Goal: Task Accomplishment & Management: Use online tool/utility

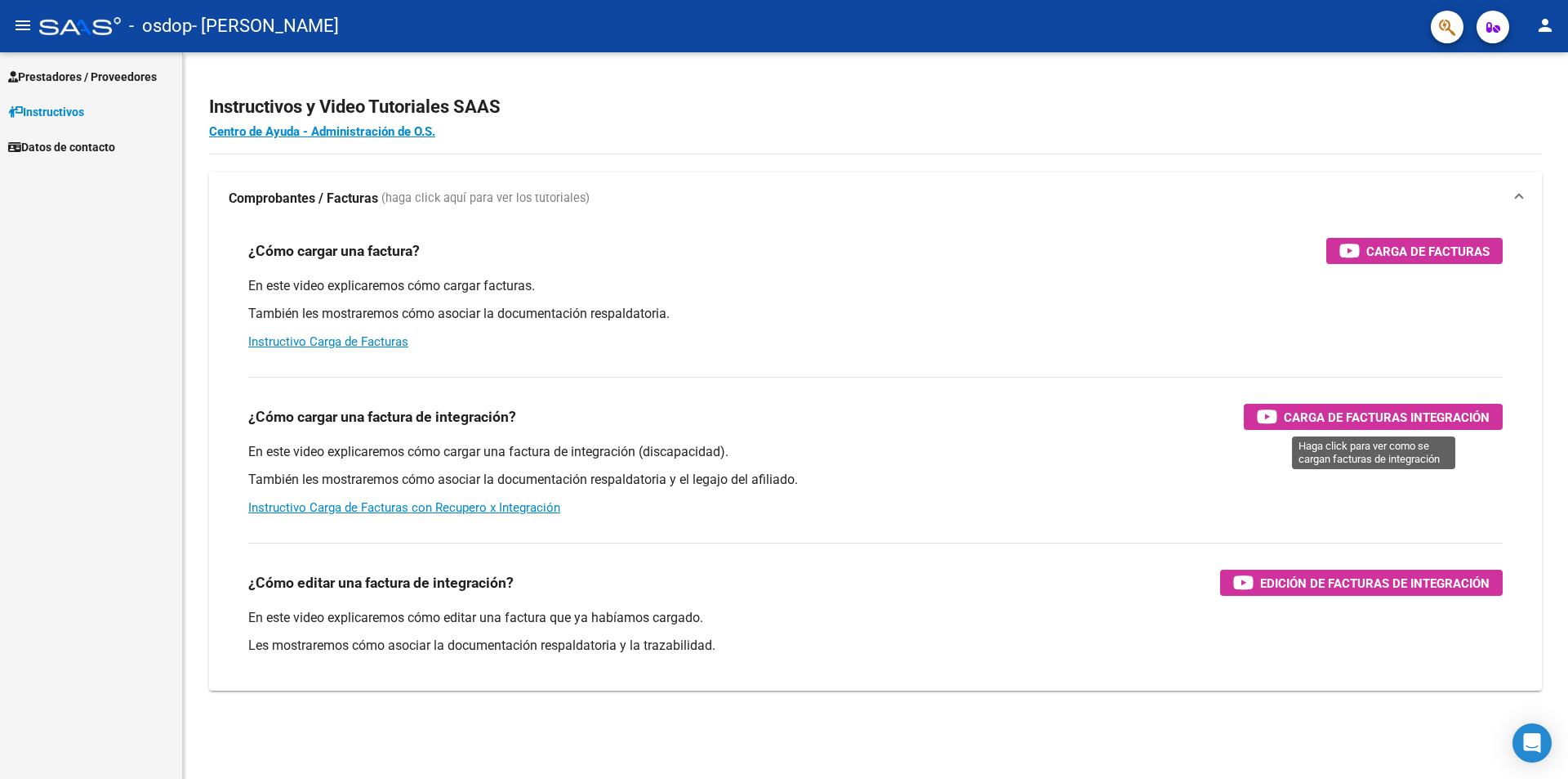
click at [1407, 420] on span "Carga de Facturas Integración" at bounding box center [1387, 417] width 205 height 21
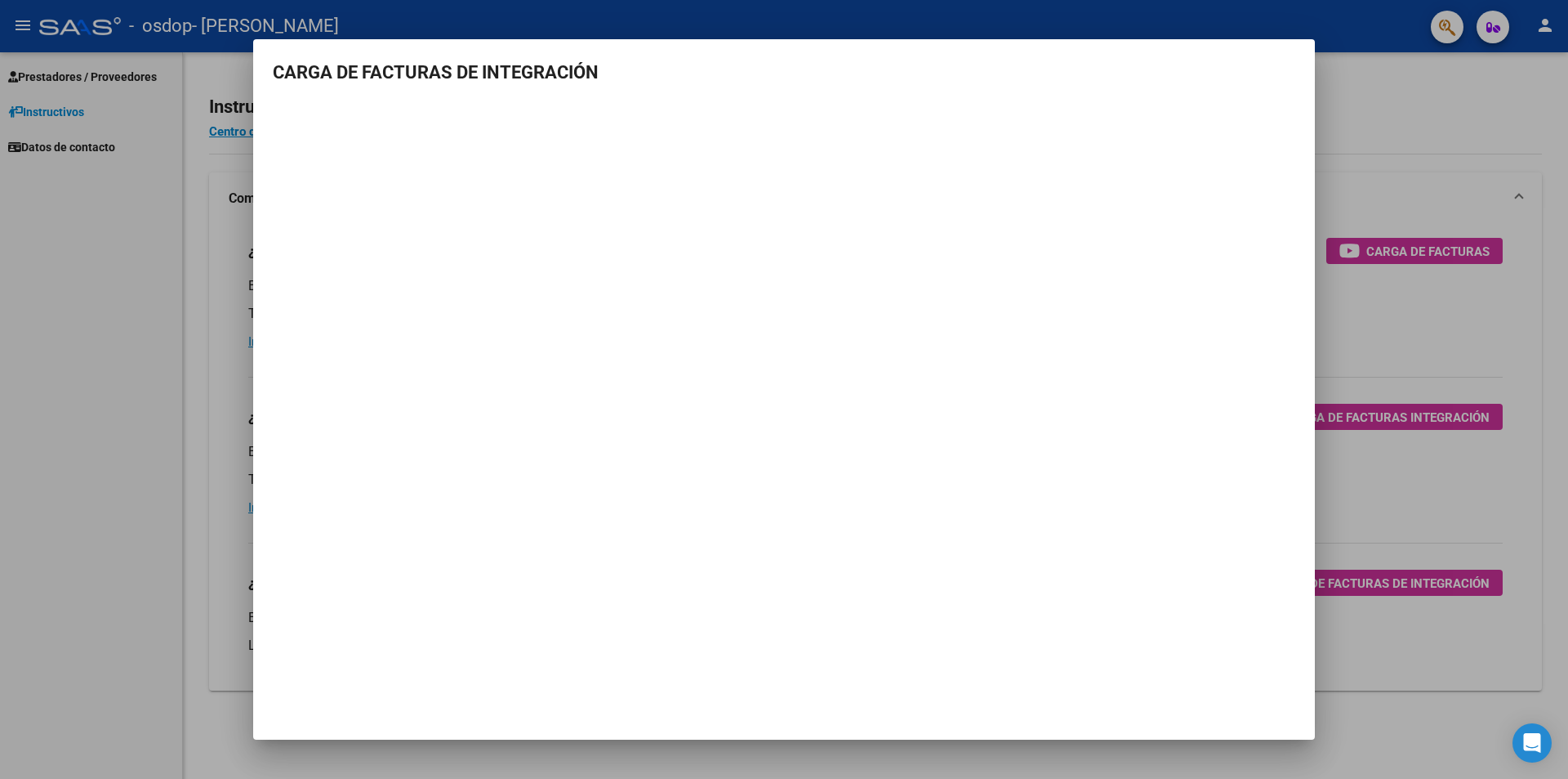
click at [100, 265] on div at bounding box center [784, 390] width 1568 height 779
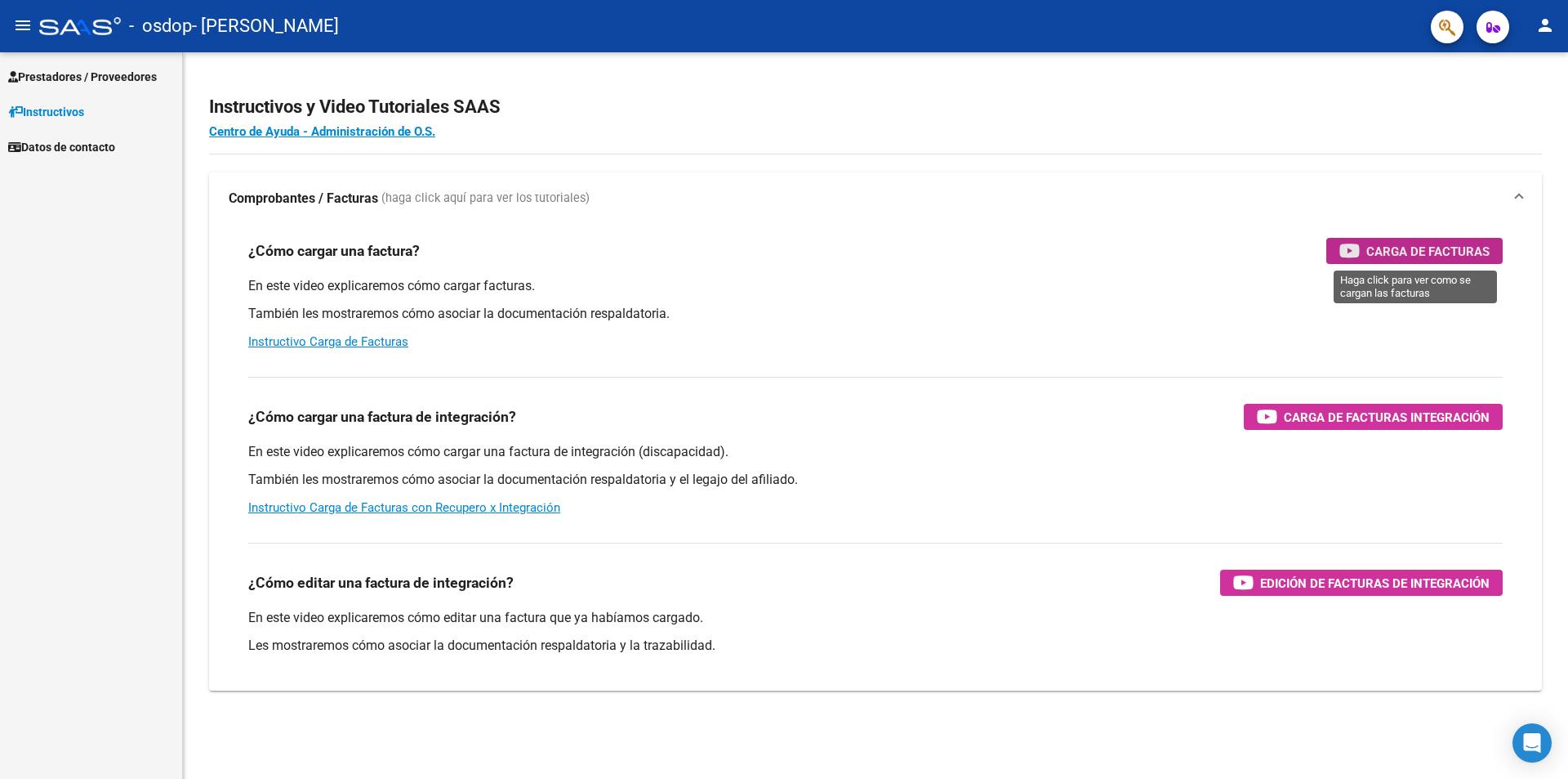
click at [1454, 243] on span "Carga de Facturas" at bounding box center [1427, 251] width 123 height 21
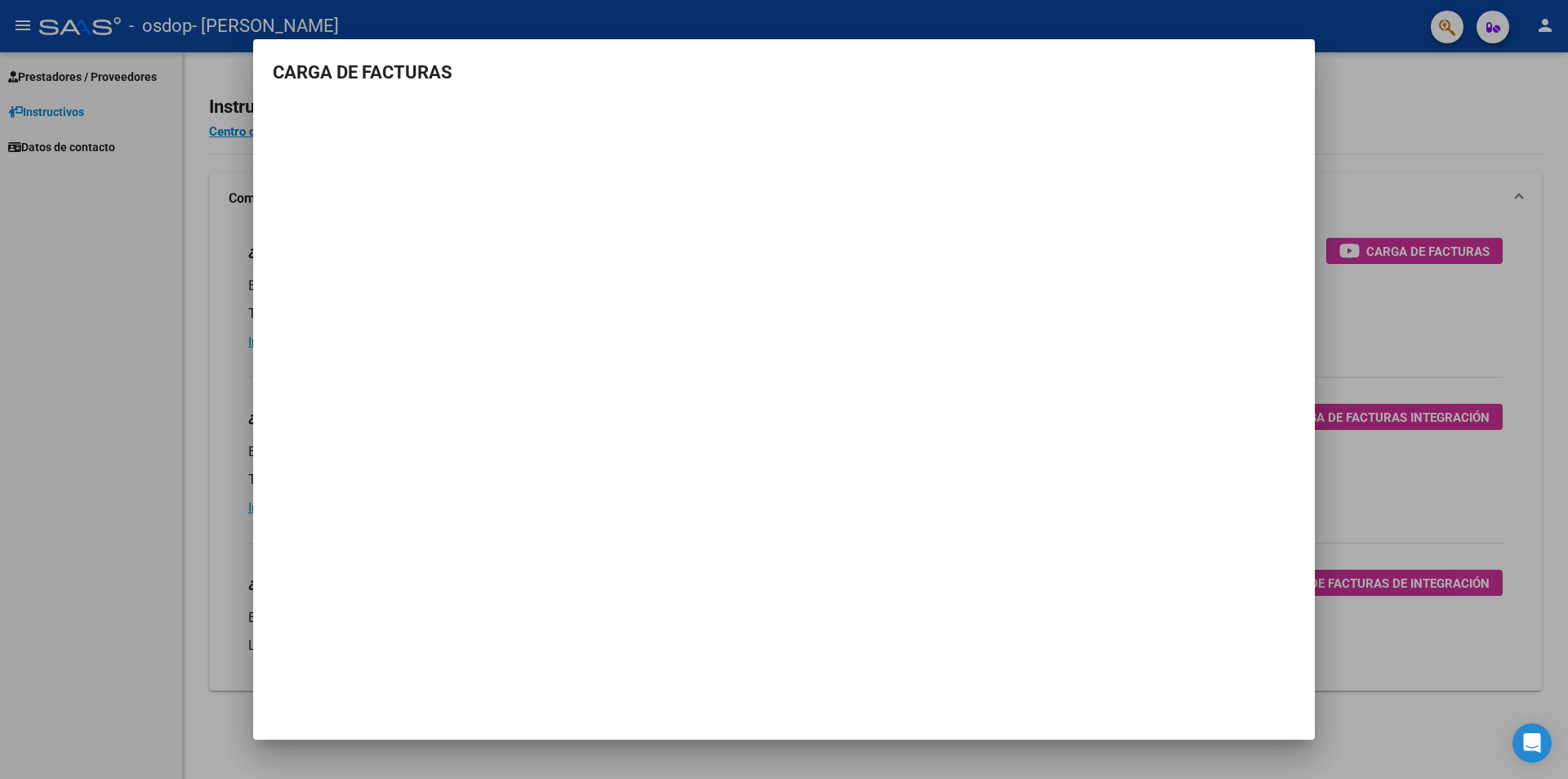
click at [147, 284] on div at bounding box center [784, 390] width 1568 height 779
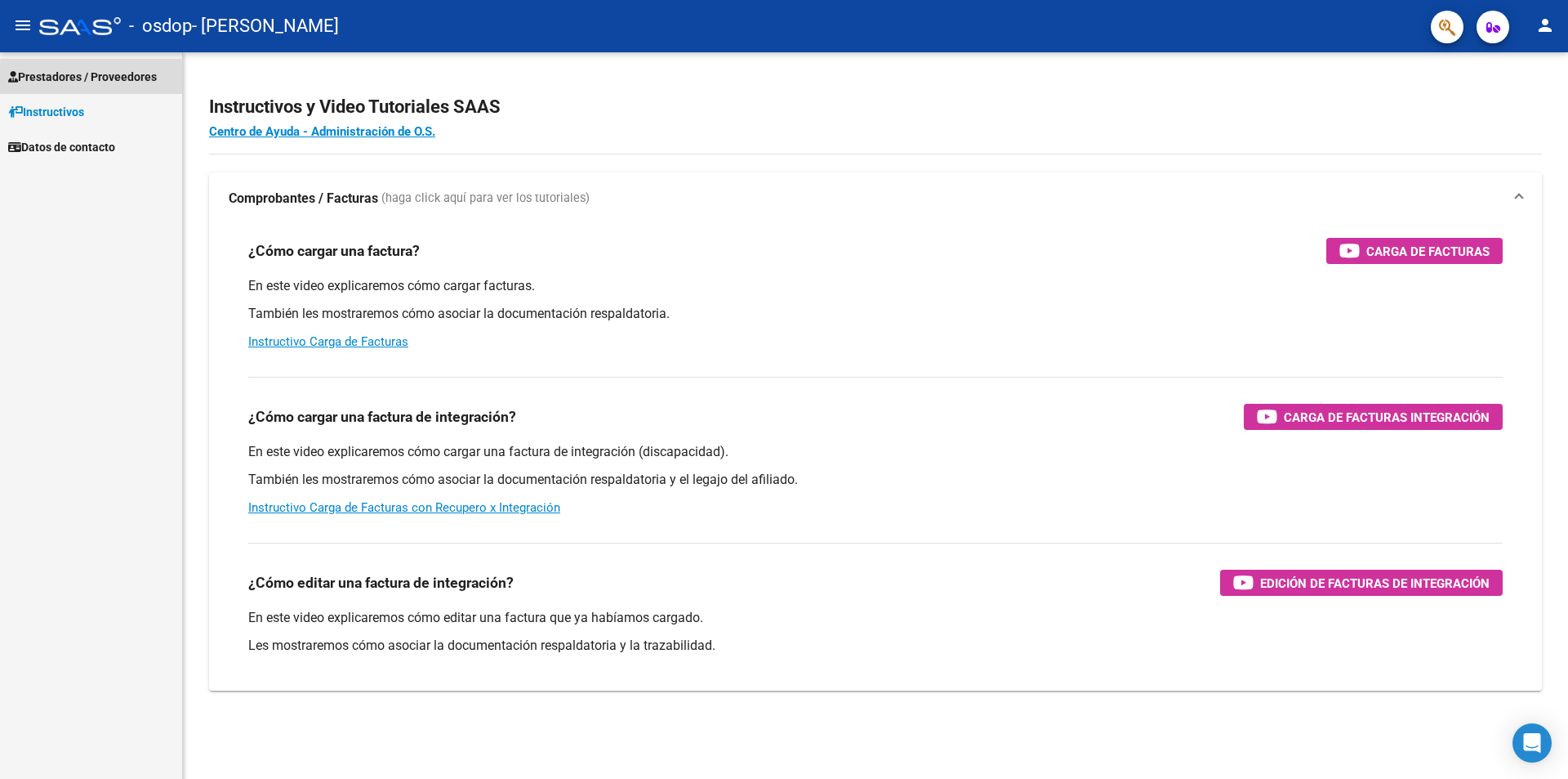
click at [157, 78] on span "Prestadores / Proveedores" at bounding box center [82, 77] width 149 height 18
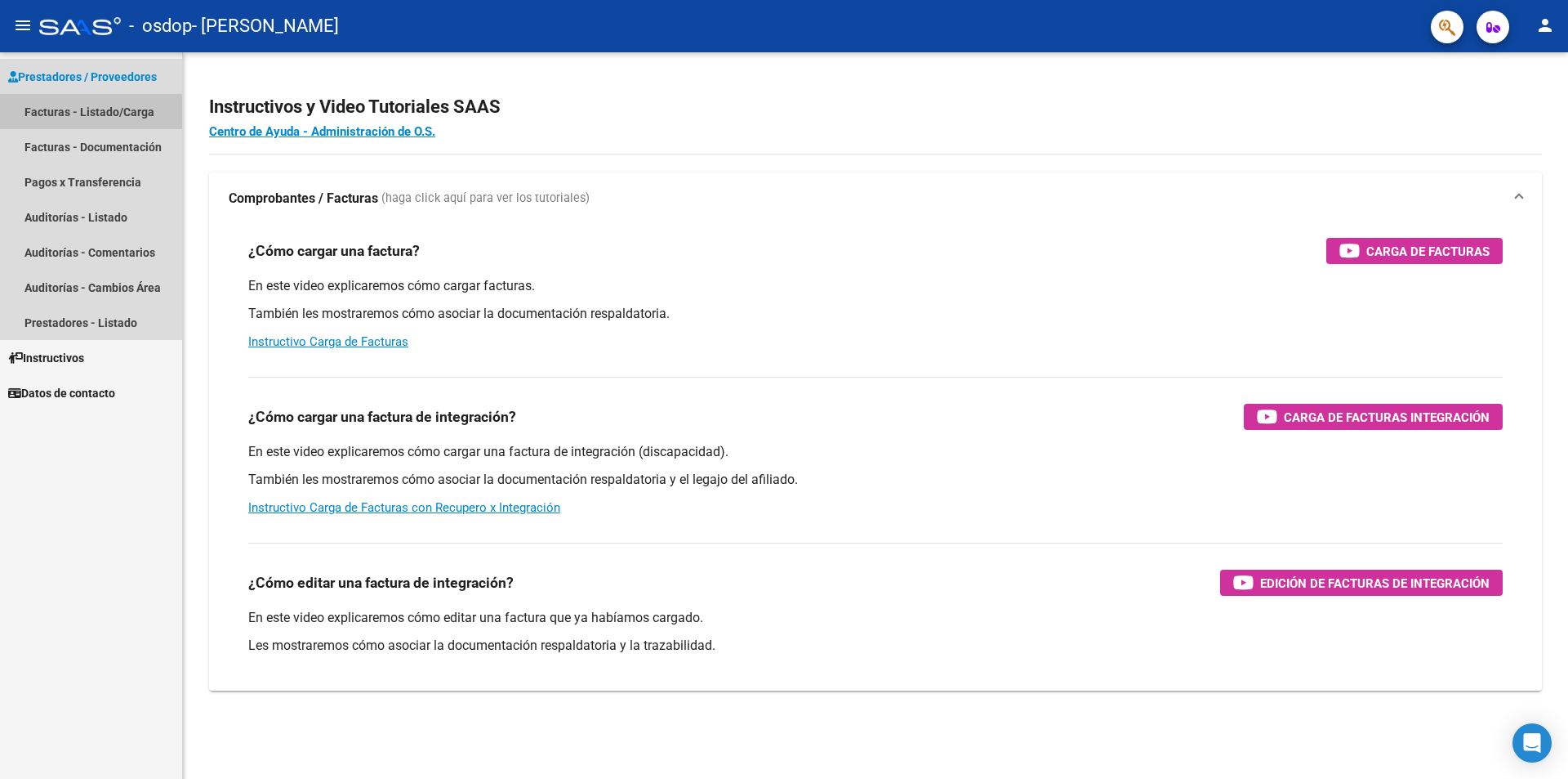
click at [125, 117] on link "Facturas - Listado/Carga" at bounding box center [91, 111] width 182 height 35
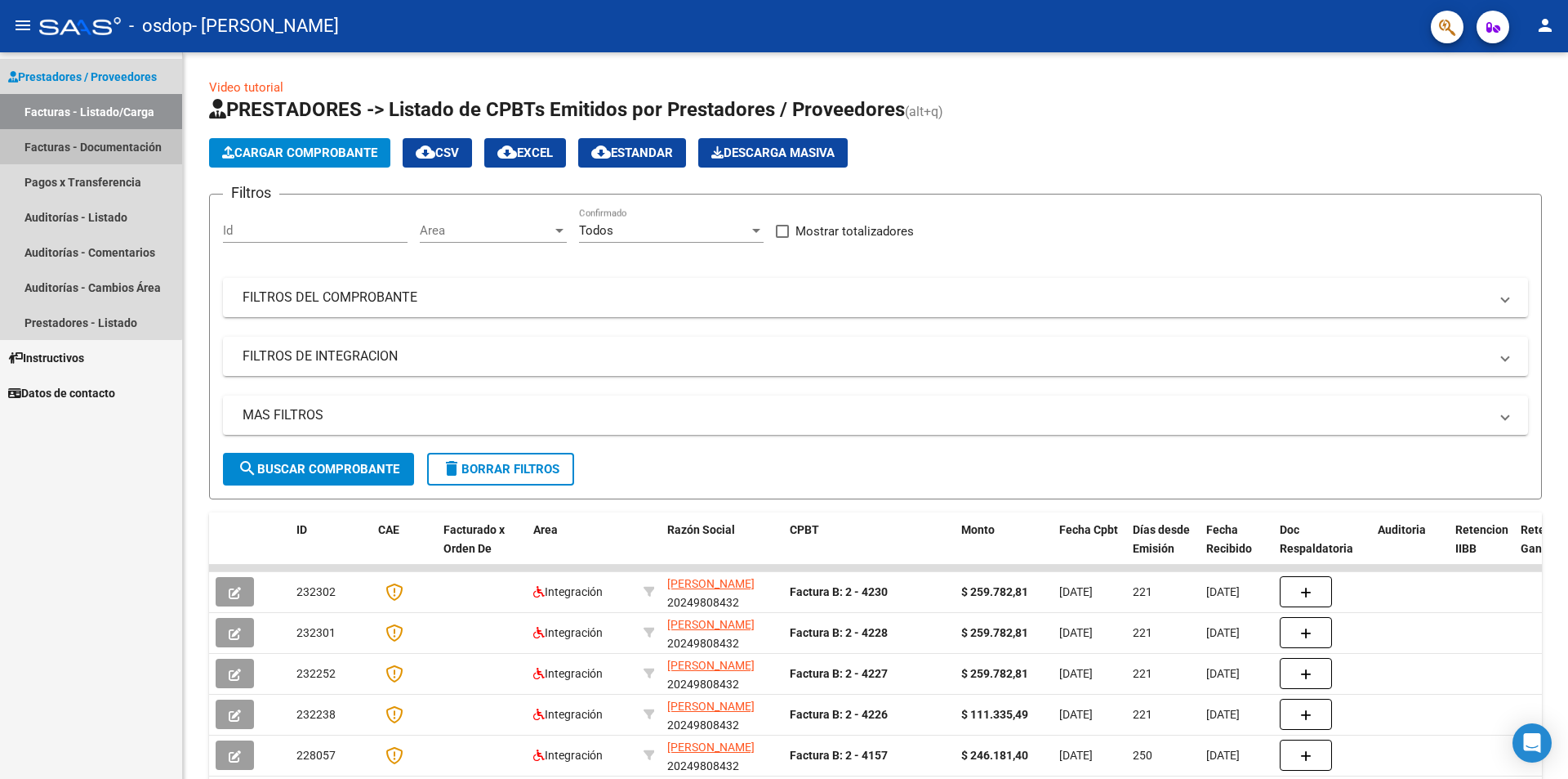
click at [74, 147] on link "Facturas - Documentación" at bounding box center [91, 146] width 182 height 35
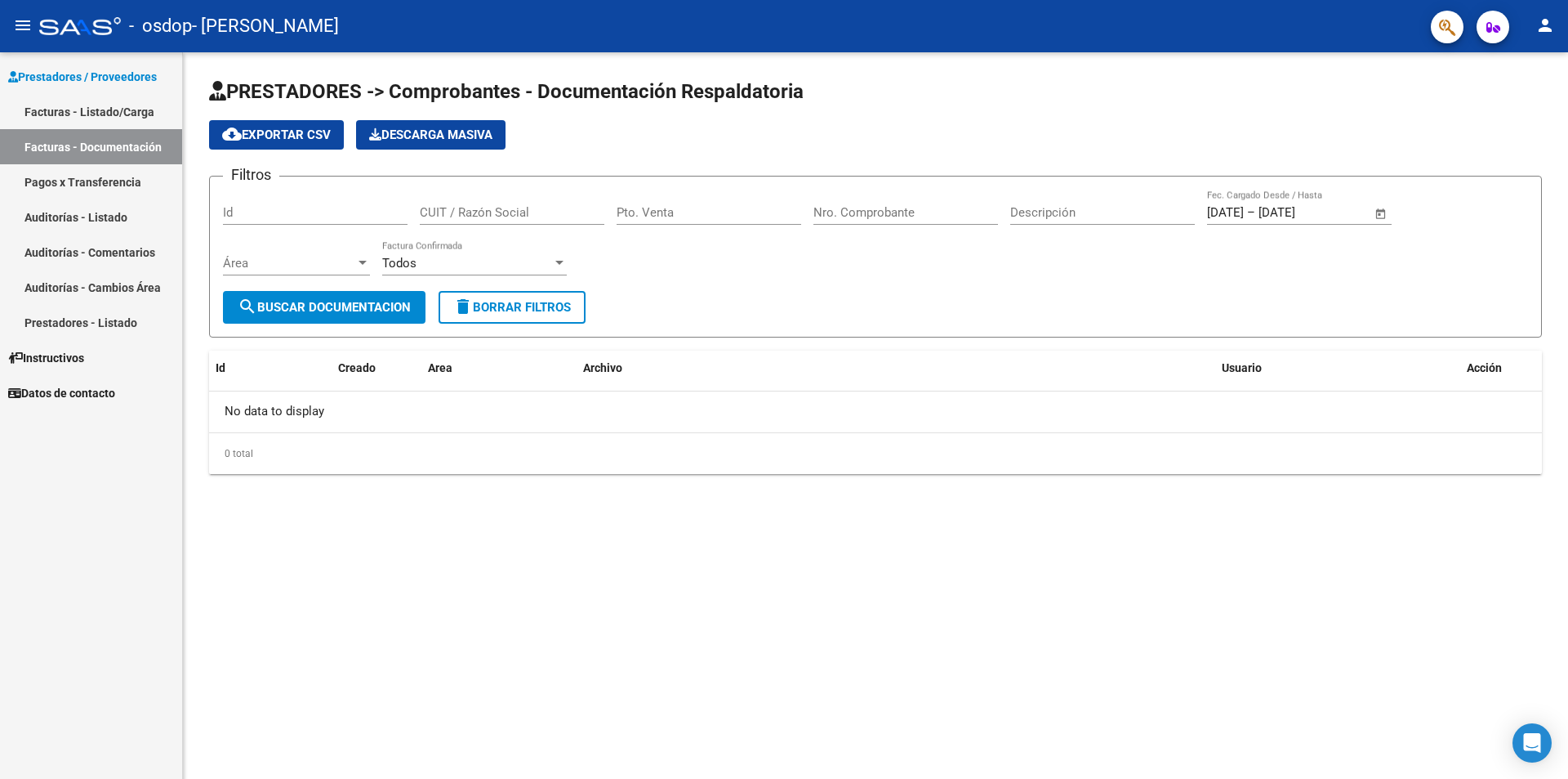
click at [98, 111] on link "Facturas - Listado/Carga" at bounding box center [91, 111] width 182 height 35
